Goal: Find specific page/section: Find specific page/section

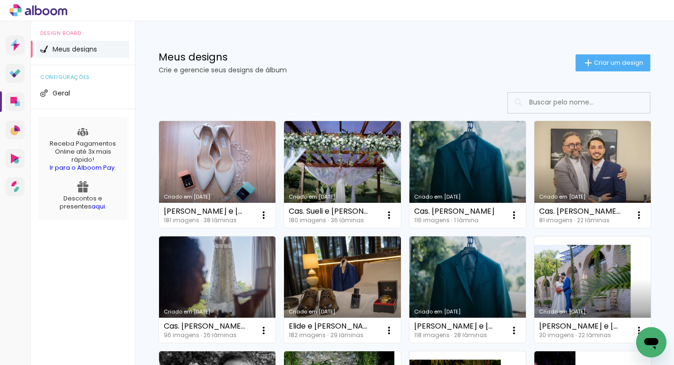
click at [557, 108] on input at bounding box center [591, 102] width 135 height 19
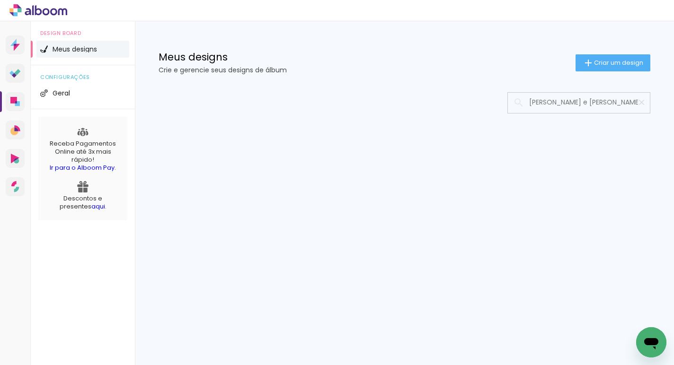
type input "Carol e henrique"
type paper-input "Carol e henrique"
type input "Carol e en"
type paper-input "Carol e en"
type input "Carol e Henrique"
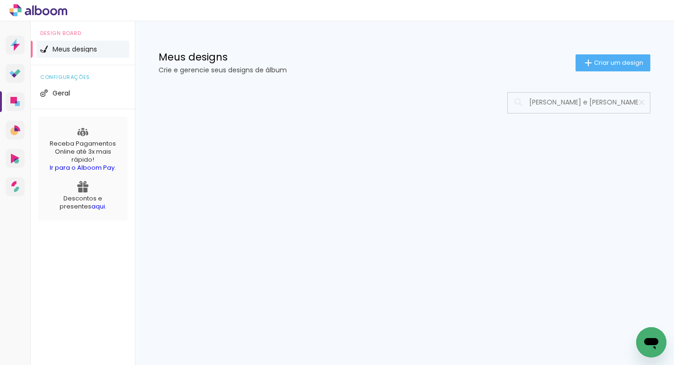
type paper-input "Carol e Henrique"
